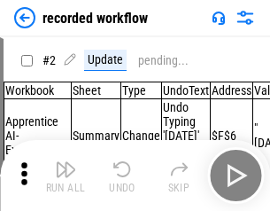
click at [66, 175] on img "button" at bounding box center [65, 169] width 21 height 21
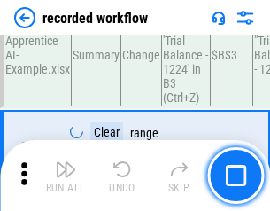
scroll to position [5536, 0]
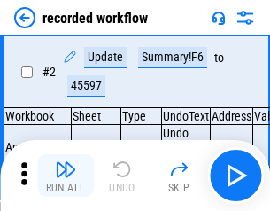
click at [66, 175] on img "button" at bounding box center [65, 169] width 21 height 21
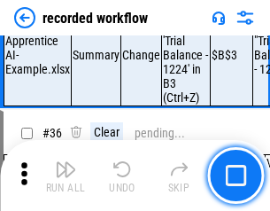
scroll to position [5536, 0]
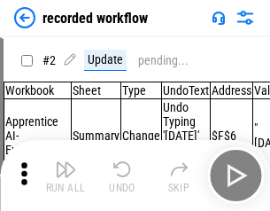
click at [66, 175] on img "button" at bounding box center [65, 169] width 21 height 21
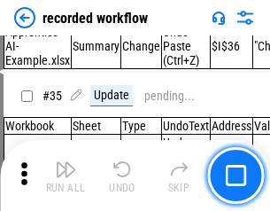
scroll to position [5536, 0]
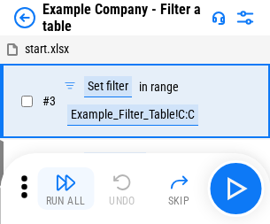
click at [66, 189] on img "button" at bounding box center [65, 182] width 21 height 21
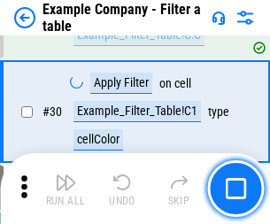
scroll to position [1621, 0]
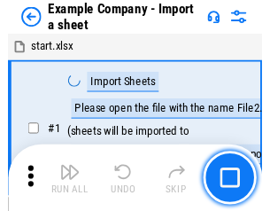
scroll to position [149, 0]
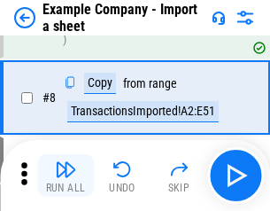
click at [66, 175] on img "button" at bounding box center [65, 169] width 21 height 21
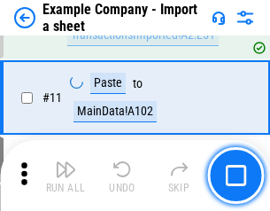
scroll to position [391, 0]
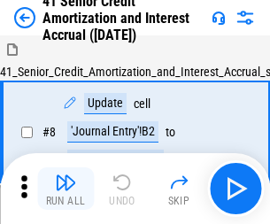
click at [66, 175] on img "button" at bounding box center [65, 182] width 21 height 21
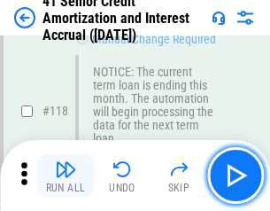
scroll to position [1671, 0]
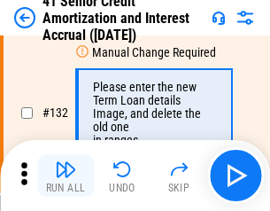
click at [66, 175] on img "button" at bounding box center [65, 169] width 21 height 21
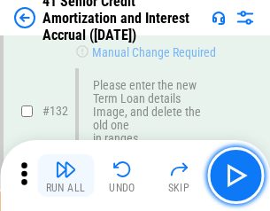
scroll to position [1851, 0]
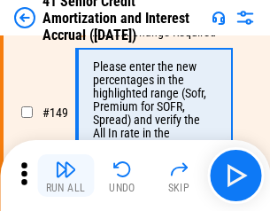
click at [66, 175] on img "button" at bounding box center [65, 169] width 21 height 21
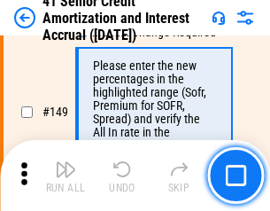
scroll to position [2037, 0]
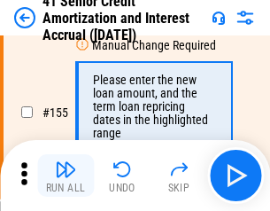
click at [66, 175] on img "button" at bounding box center [65, 169] width 21 height 21
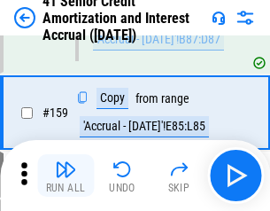
click at [66, 175] on img "button" at bounding box center [65, 169] width 21 height 21
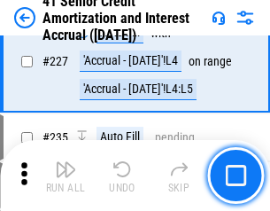
scroll to position [3967, 0]
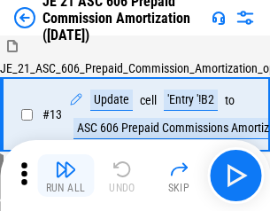
click at [66, 175] on img "button" at bounding box center [65, 169] width 21 height 21
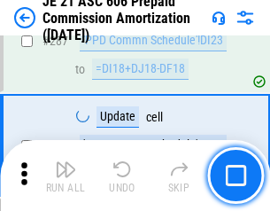
scroll to position [3259, 0]
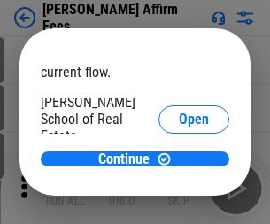
click at [179, 205] on span "Open" at bounding box center [194, 212] width 30 height 14
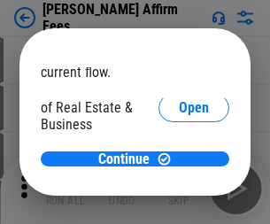
click at [179, 185] on span "Open" at bounding box center [194, 192] width 30 height 14
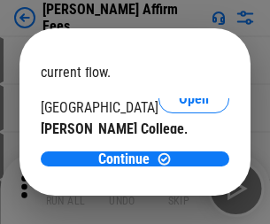
click at [179, 166] on span "Open" at bounding box center [194, 173] width 30 height 14
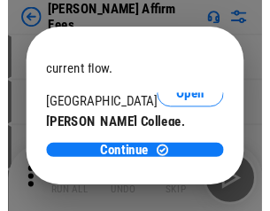
scroll to position [278, 0]
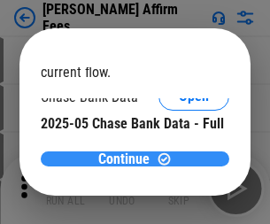
click at [128, 159] on span "Continue" at bounding box center [123, 159] width 51 height 14
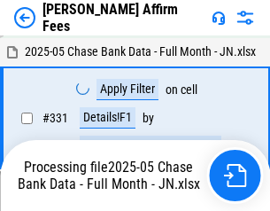
scroll to position [3832, 0]
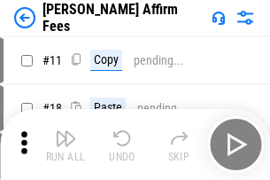
click at [66, 131] on img "button" at bounding box center [65, 138] width 21 height 21
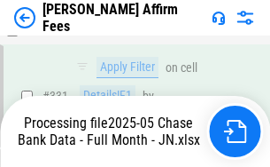
scroll to position [3792, 0]
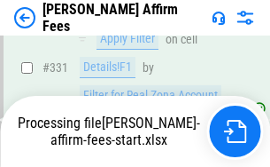
scroll to position [3854, 0]
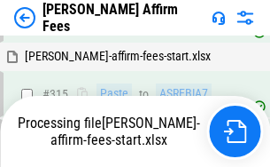
scroll to position [3385, 0]
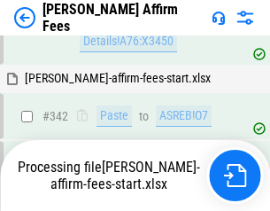
scroll to position [4025, 0]
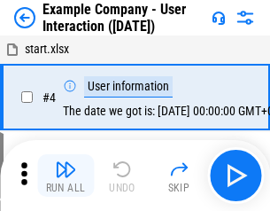
click at [66, 175] on img "button" at bounding box center [65, 169] width 21 height 21
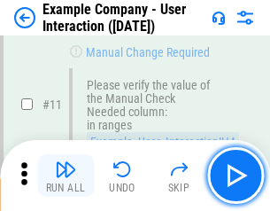
scroll to position [383, 0]
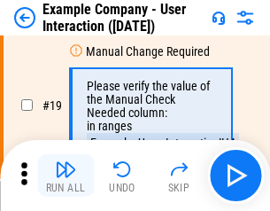
click at [66, 175] on img "button" at bounding box center [65, 169] width 21 height 21
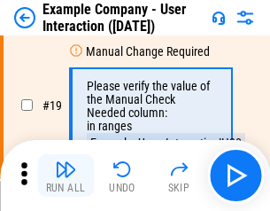
click at [66, 175] on img "button" at bounding box center [65, 169] width 21 height 21
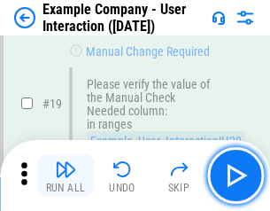
scroll to position [489, 0]
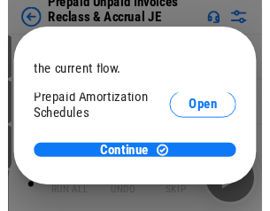
scroll to position [105, 0]
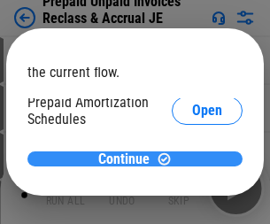
click at [128, 159] on span "Continue" at bounding box center [123, 159] width 51 height 14
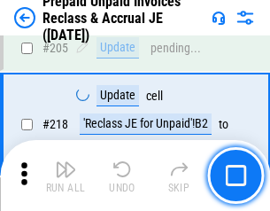
scroll to position [2296, 0]
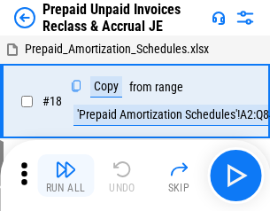
click at [66, 175] on img "button" at bounding box center [65, 169] width 21 height 21
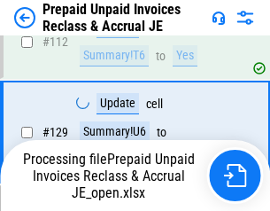
scroll to position [1189, 0]
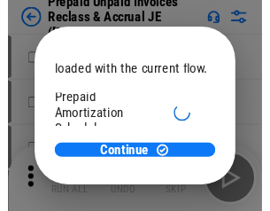
scroll to position [105, 0]
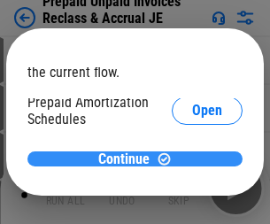
click at [128, 159] on span "Continue" at bounding box center [123, 159] width 51 height 14
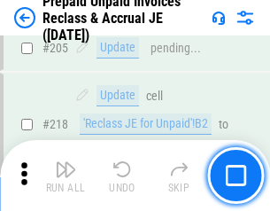
scroll to position [2296, 0]
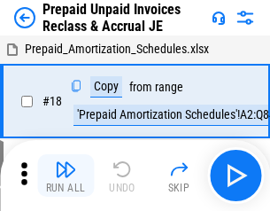
click at [66, 175] on img "button" at bounding box center [65, 169] width 21 height 21
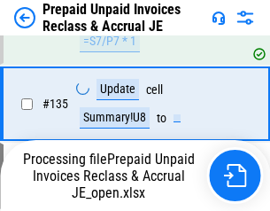
scroll to position [2205, 0]
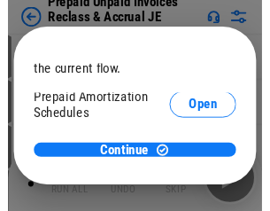
scroll to position [105, 0]
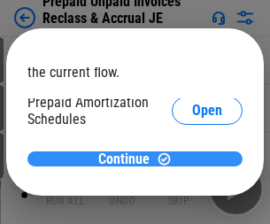
click at [128, 159] on span "Continue" at bounding box center [123, 159] width 51 height 14
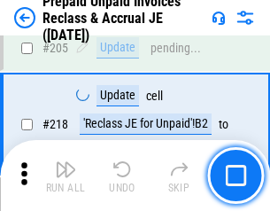
scroll to position [2296, 0]
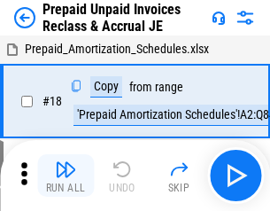
click at [66, 175] on img "button" at bounding box center [65, 169] width 21 height 21
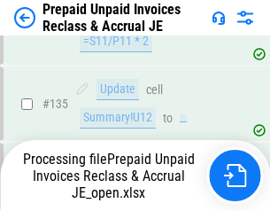
scroll to position [2205, 0]
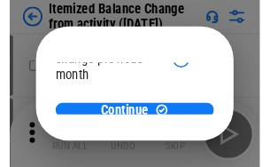
scroll to position [129, 0]
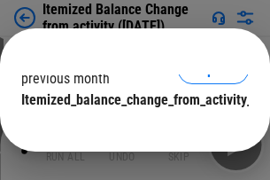
click at [128, 128] on span "Continue" at bounding box center [123, 135] width 51 height 14
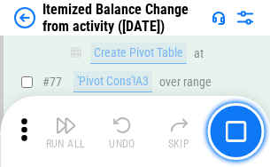
scroll to position [1731, 0]
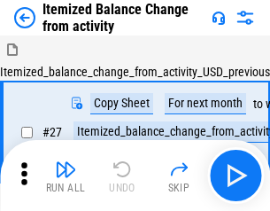
scroll to position [27, 0]
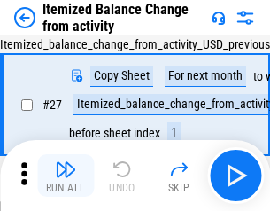
click at [66, 175] on img "button" at bounding box center [65, 169] width 21 height 21
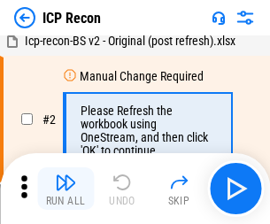
click at [66, 189] on img "button" at bounding box center [65, 182] width 21 height 21
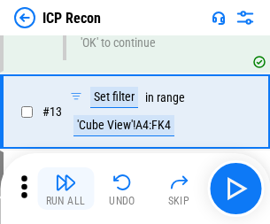
click at [66, 189] on img "button" at bounding box center [65, 182] width 21 height 21
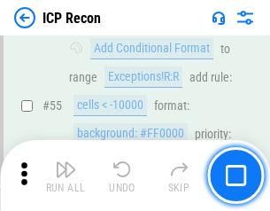
scroll to position [1544, 0]
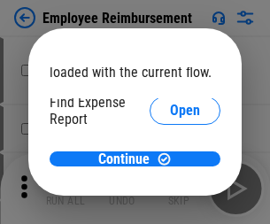
click at [170, 205] on span "Open" at bounding box center [185, 212] width 30 height 14
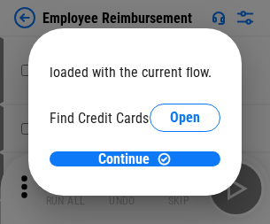
scroll to position [104, 0]
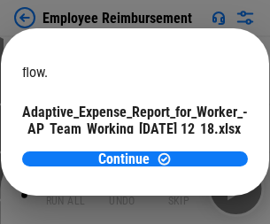
click at [198, 149] on span "Open" at bounding box center [213, 156] width 30 height 14
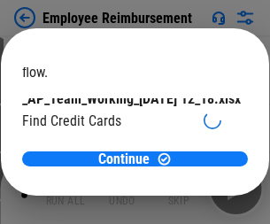
scroll to position [184, 0]
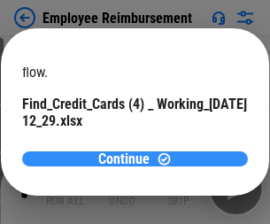
click at [128, 159] on span "Continue" at bounding box center [123, 159] width 51 height 14
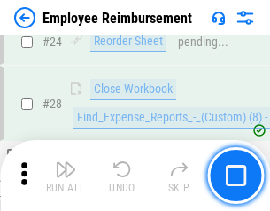
scroll to position [828, 0]
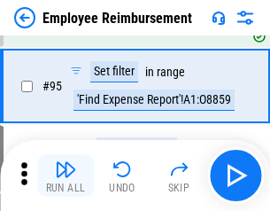
click at [66, 175] on img "button" at bounding box center [65, 169] width 21 height 21
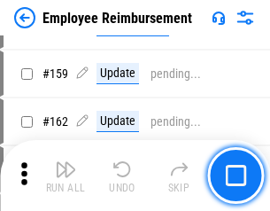
click at [66, 175] on img "button" at bounding box center [65, 169] width 21 height 21
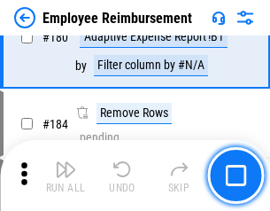
scroll to position [4502, 0]
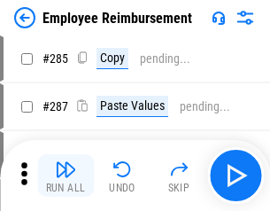
click at [66, 175] on img "button" at bounding box center [65, 169] width 21 height 21
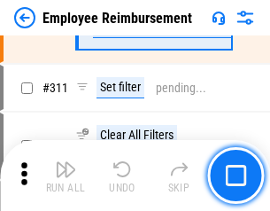
click at [66, 175] on img "button" at bounding box center [65, 169] width 21 height 21
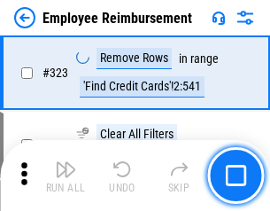
scroll to position [9104, 0]
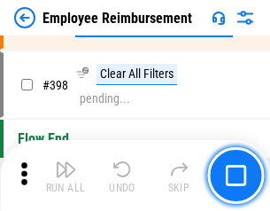
click at [66, 175] on img "button" at bounding box center [65, 169] width 21 height 21
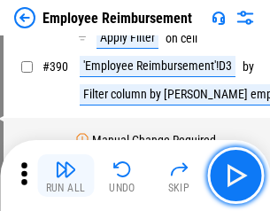
click at [66, 175] on img "button" at bounding box center [65, 169] width 21 height 21
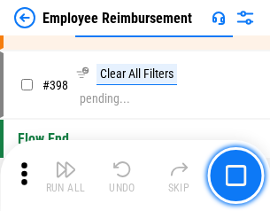
click at [66, 175] on img "button" at bounding box center [65, 169] width 21 height 21
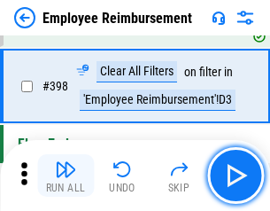
scroll to position [10864, 0]
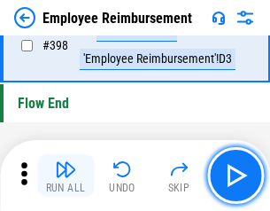
click at [66, 175] on img "button" at bounding box center [65, 169] width 21 height 21
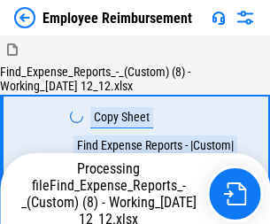
scroll to position [60, 0]
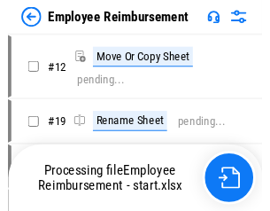
scroll to position [60, 0]
